Goal: Task Accomplishment & Management: Use online tool/utility

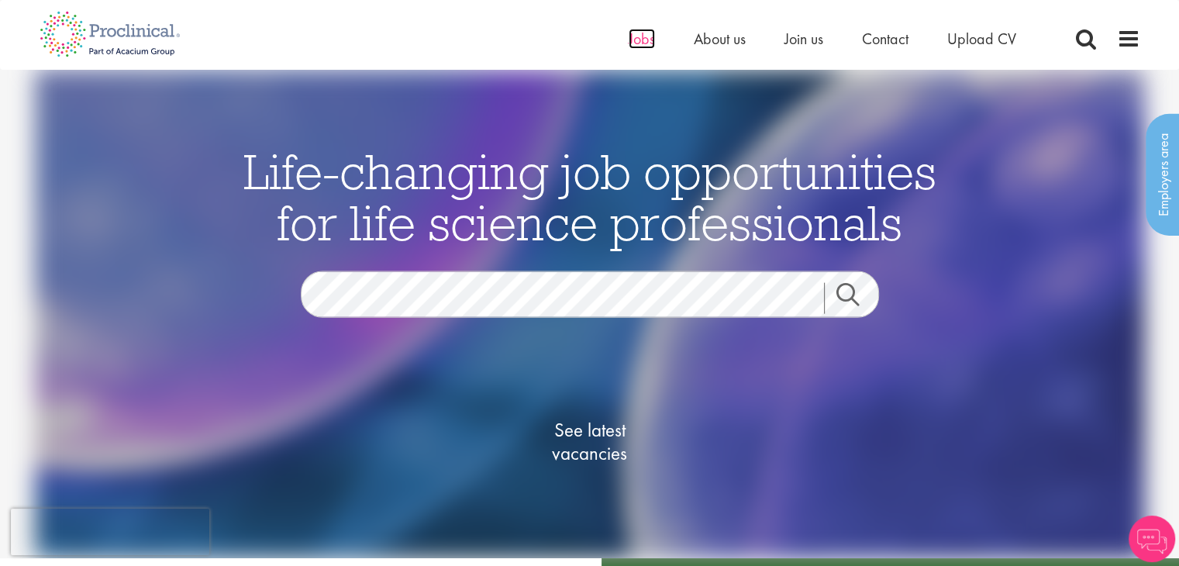
click at [637, 38] on span "Jobs" at bounding box center [642, 39] width 26 height 20
click at [586, 444] on span "See latest vacancies" at bounding box center [590, 441] width 155 height 47
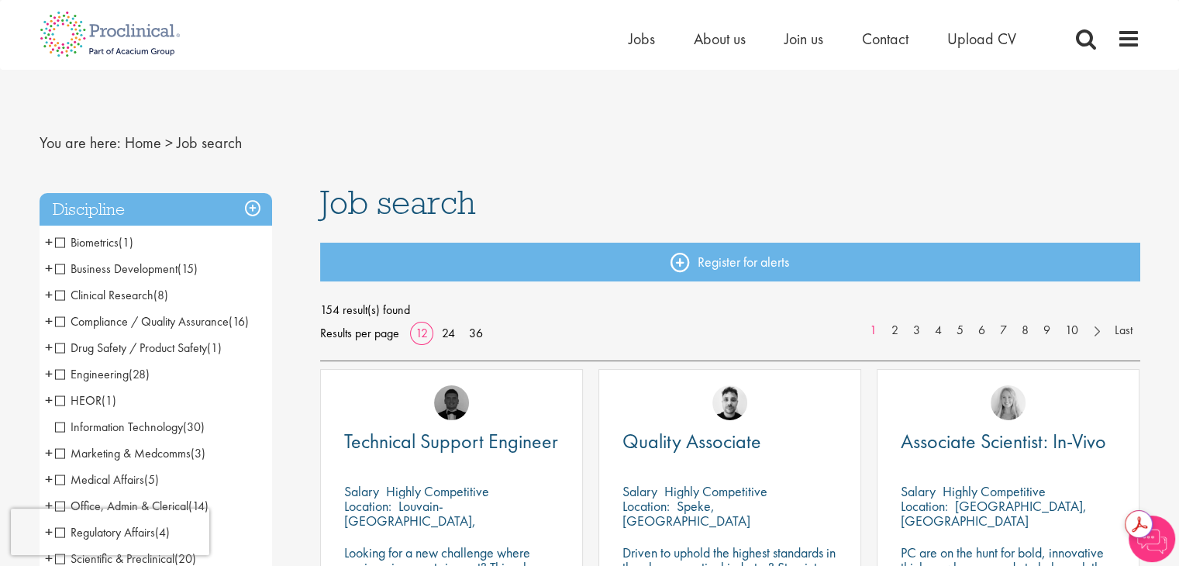
click at [311, 153] on nav "You are here: Home > Job search" at bounding box center [590, 143] width 1101 height 38
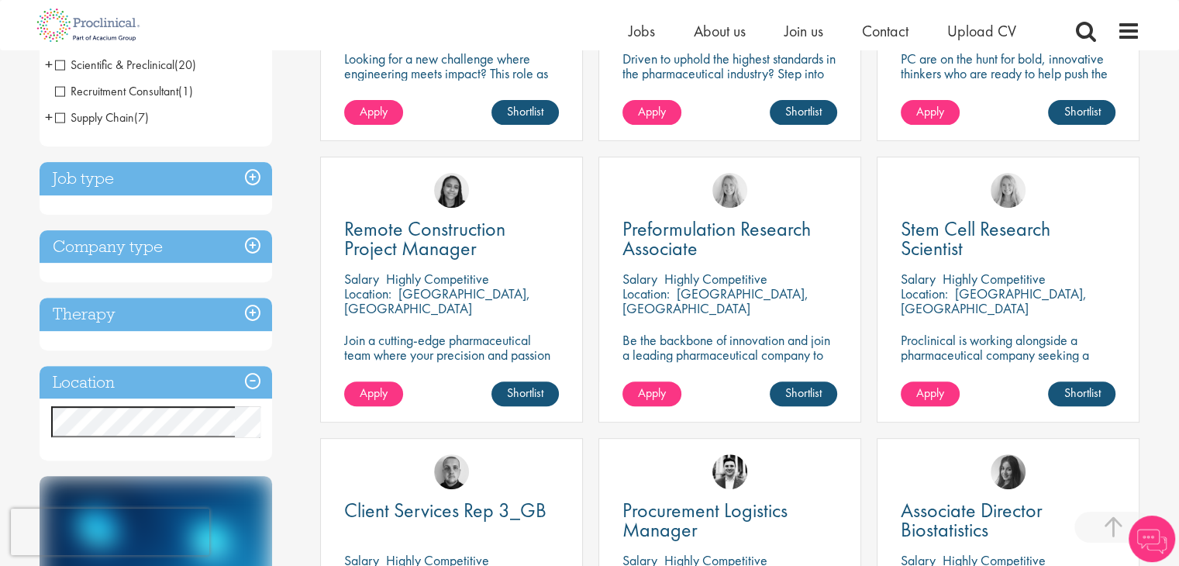
scroll to position [496, 0]
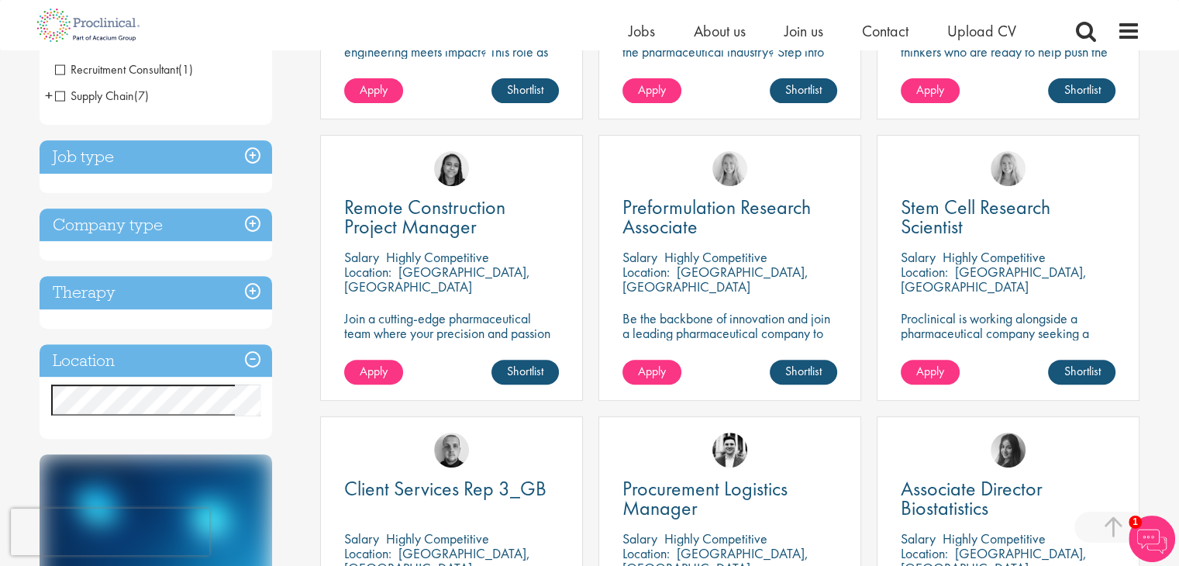
click at [251, 157] on h3 "Job type" at bounding box center [156, 156] width 233 height 33
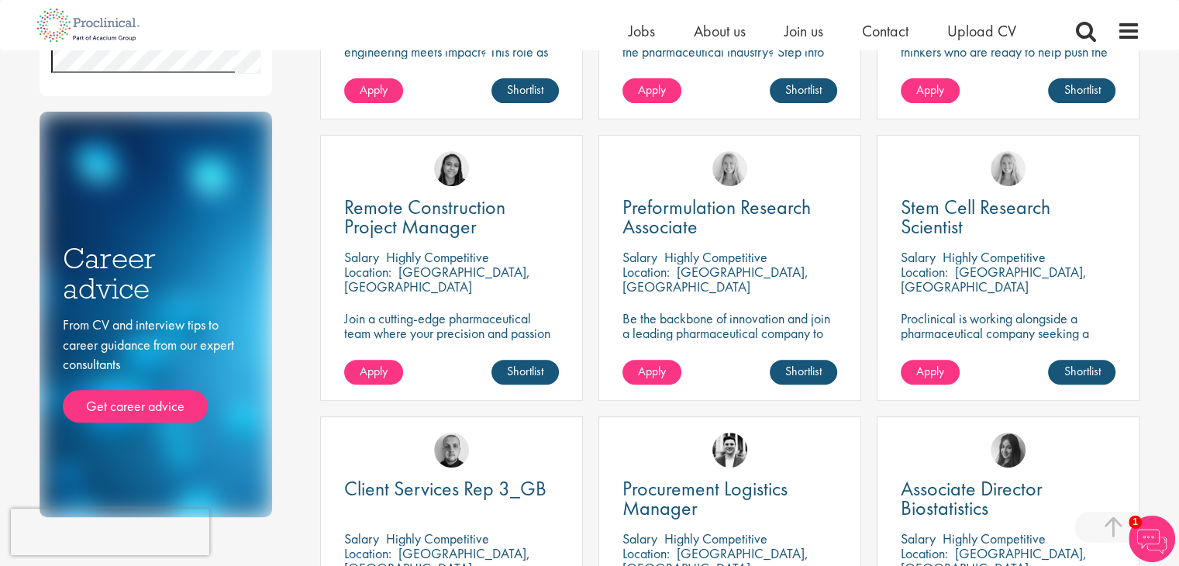
click at [280, 79] on div "Discipline Biometrics (1) - + Statistics (1) Business Development (15) - + Lice…" at bounding box center [168, 94] width 281 height 848
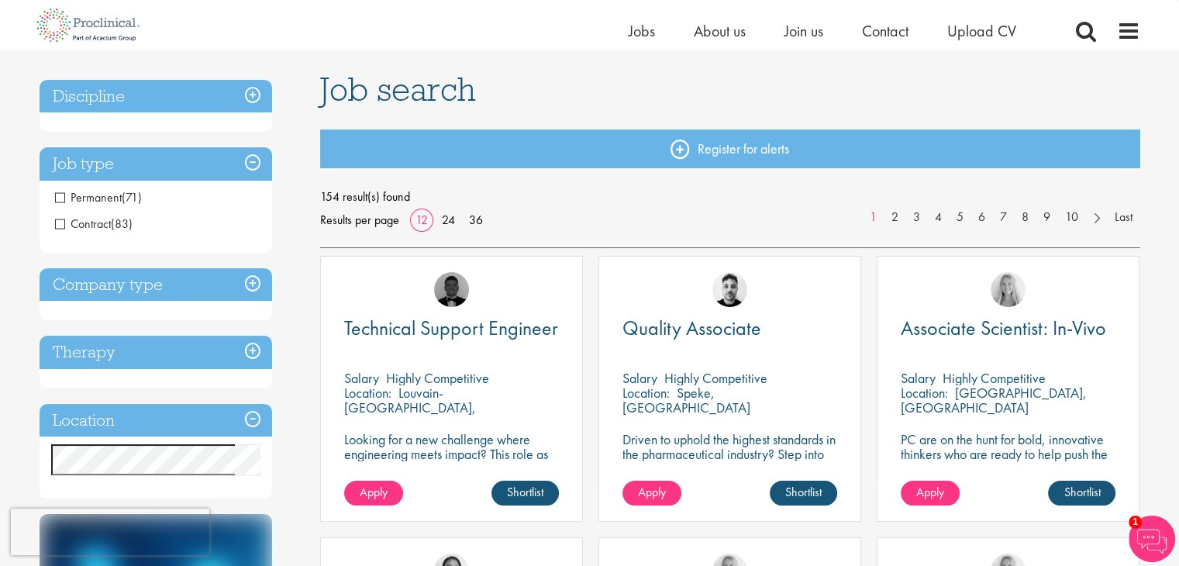
scroll to position [93, 0]
click at [55, 199] on span "Permanent" at bounding box center [88, 198] width 67 height 16
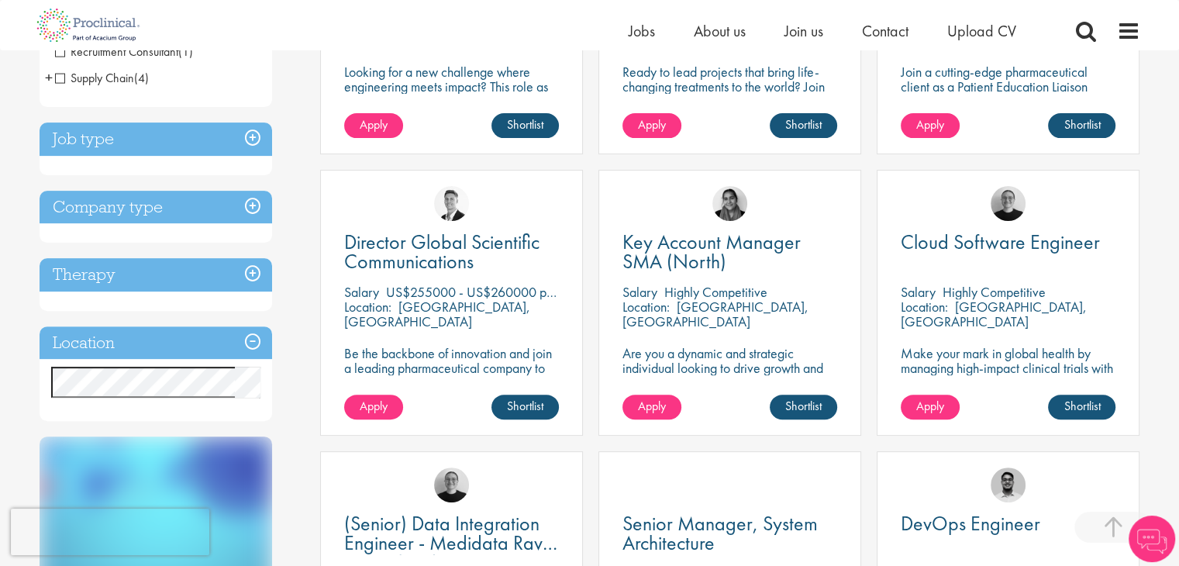
scroll to position [465, 0]
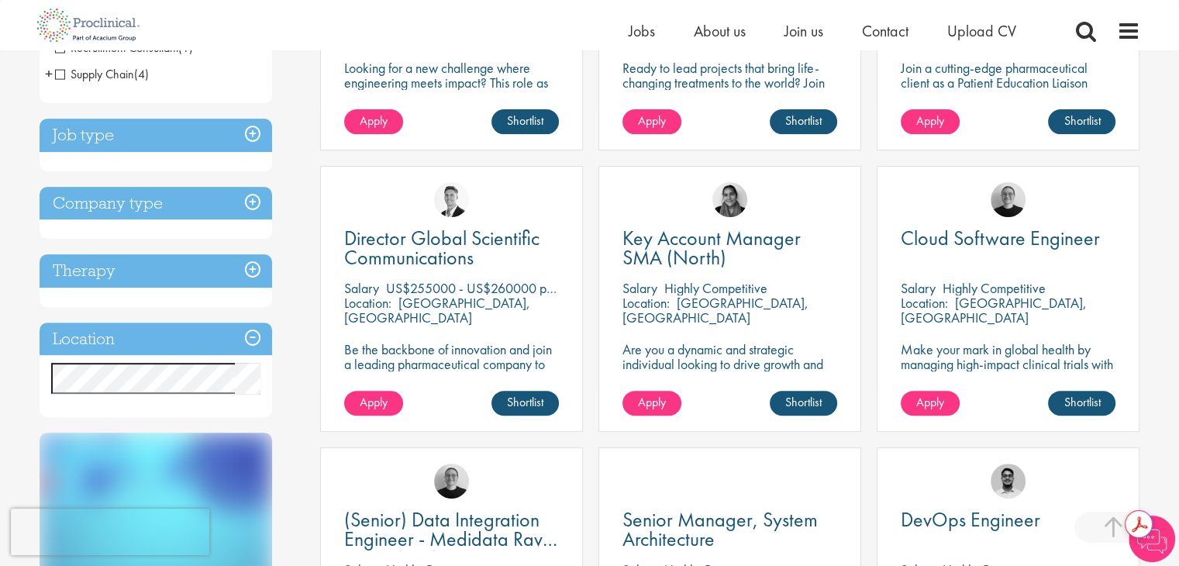
click at [251, 271] on h3 "Therapy" at bounding box center [156, 270] width 233 height 33
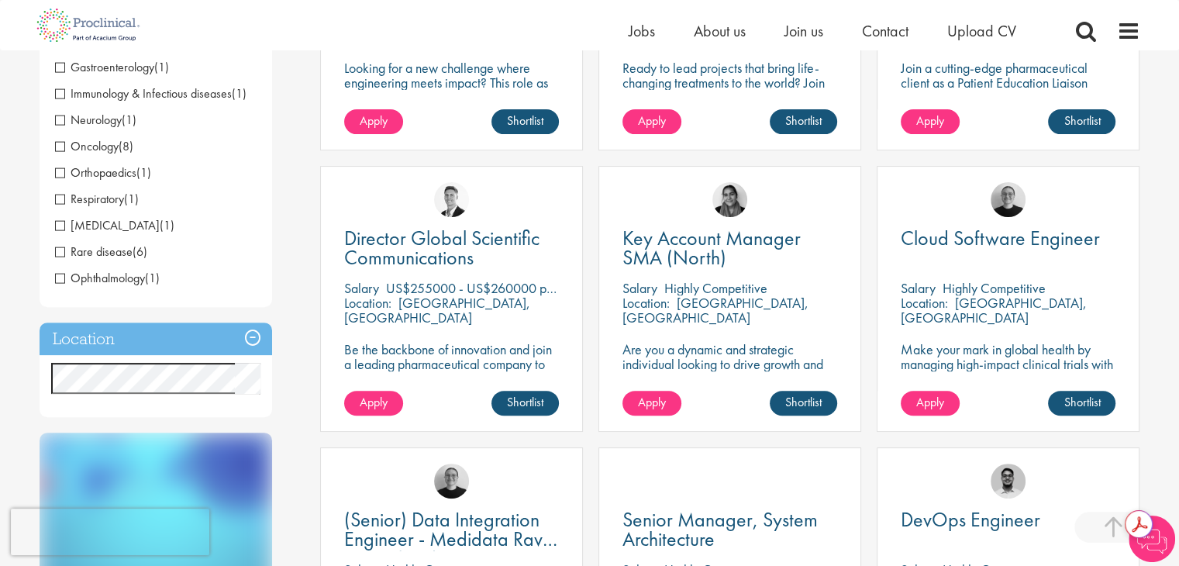
click at [309, 85] on div "Job search Register for alerts 71 result(s) found Results per page 12 24 36 1 2…" at bounding box center [731, 420] width 844 height 1438
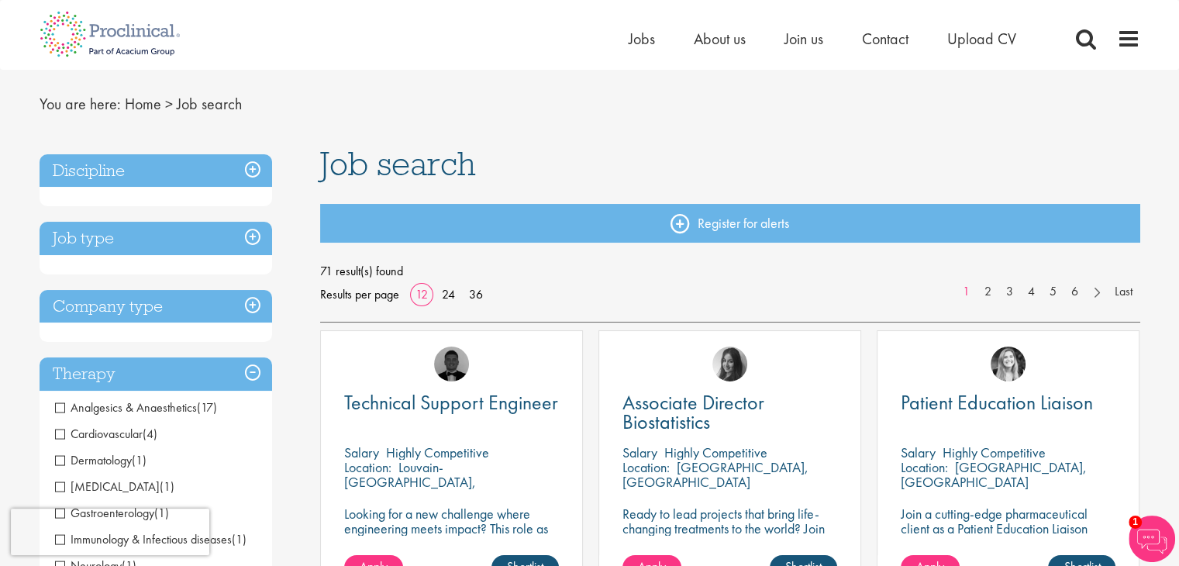
scroll to position [0, 0]
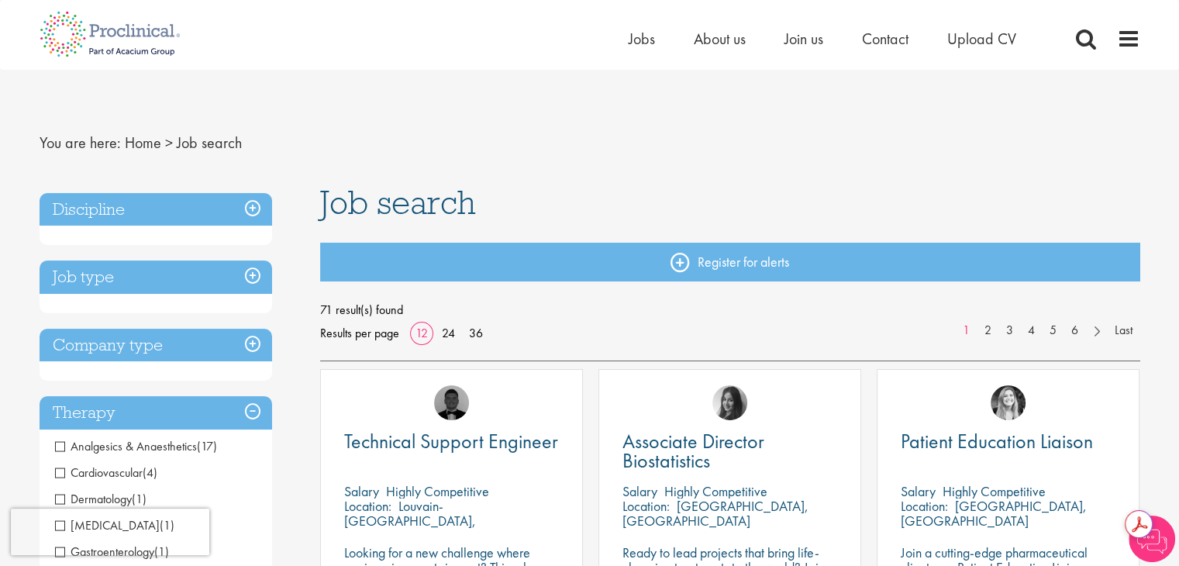
click at [254, 409] on h3 "Therapy" at bounding box center [156, 412] width 233 height 33
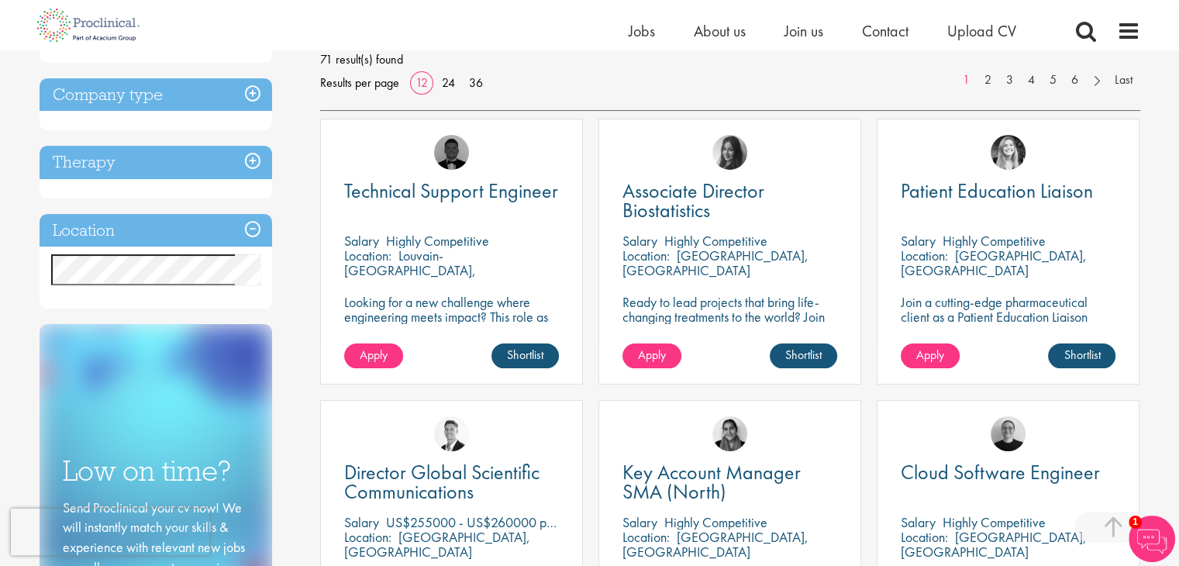
scroll to position [331, 0]
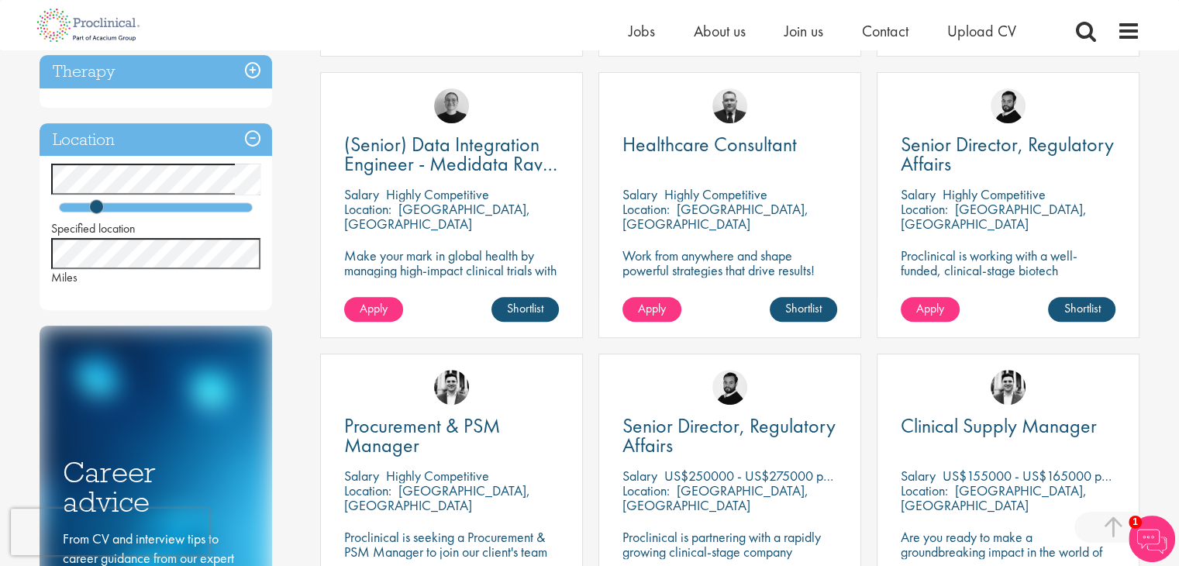
scroll to position [64, 0]
